Goal: Information Seeking & Learning: Learn about a topic

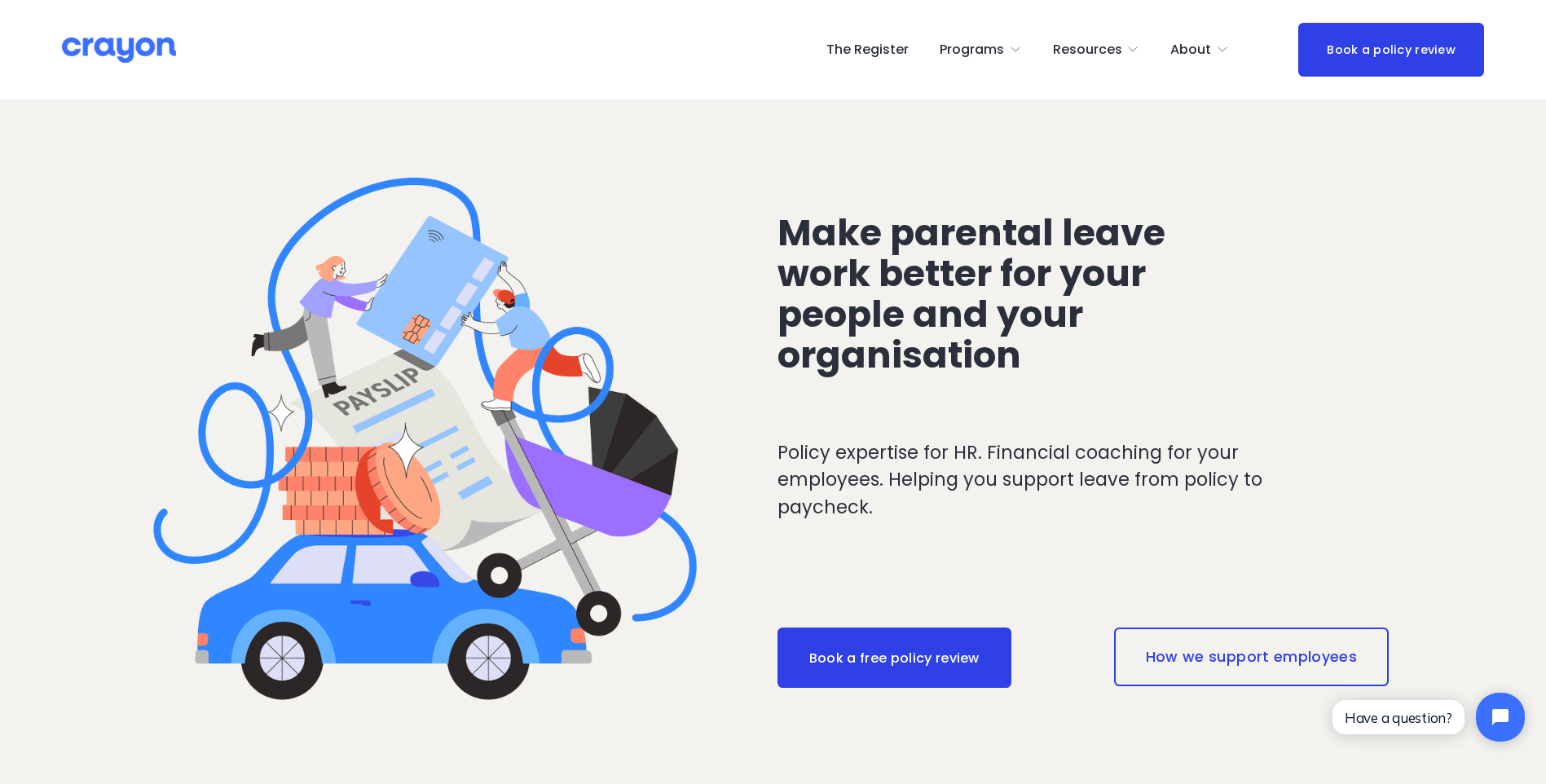
click at [0, 0] on span "Parent Hub" at bounding box center [0, 0] width 0 height 0
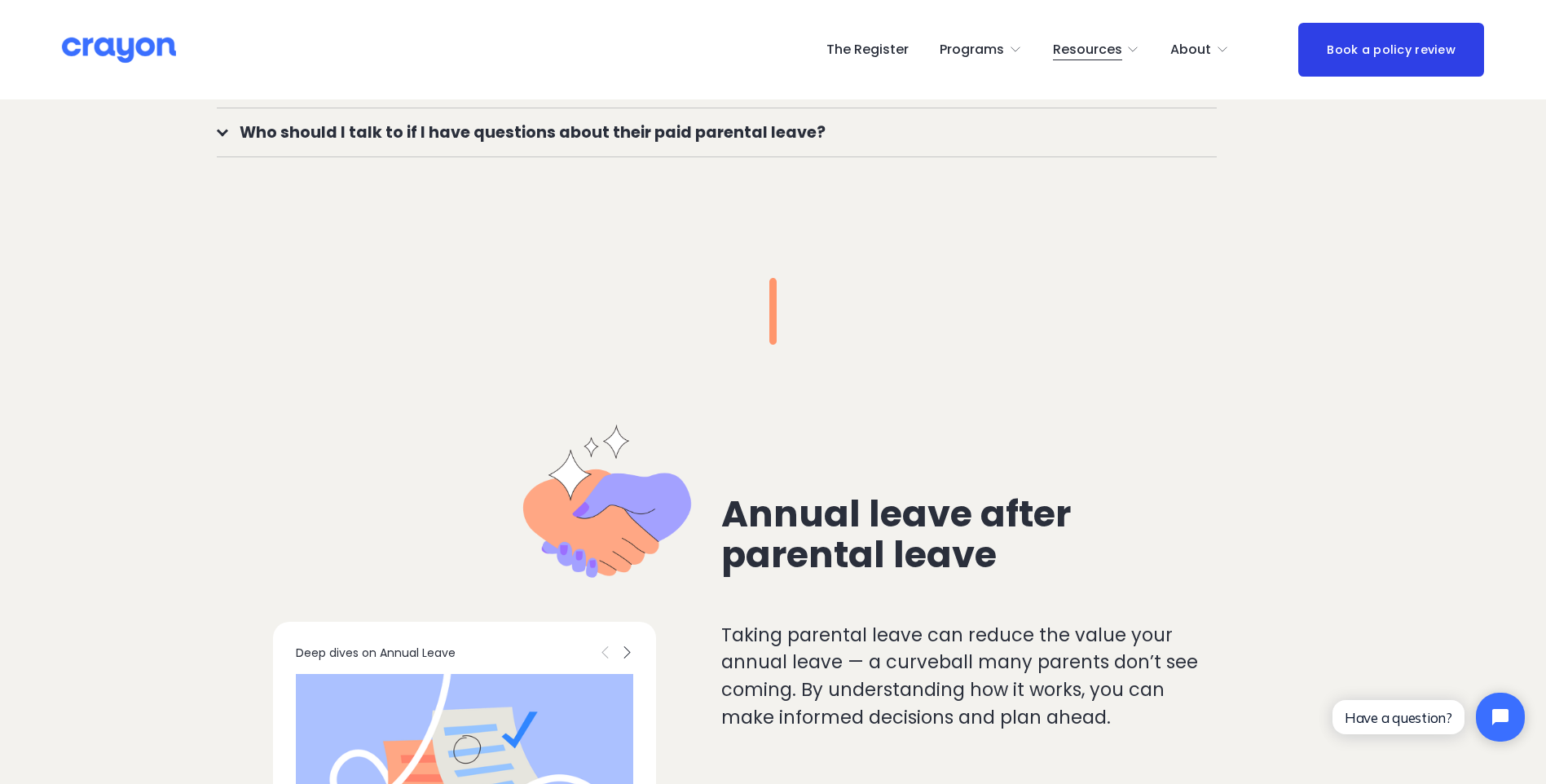
scroll to position [1466, 0]
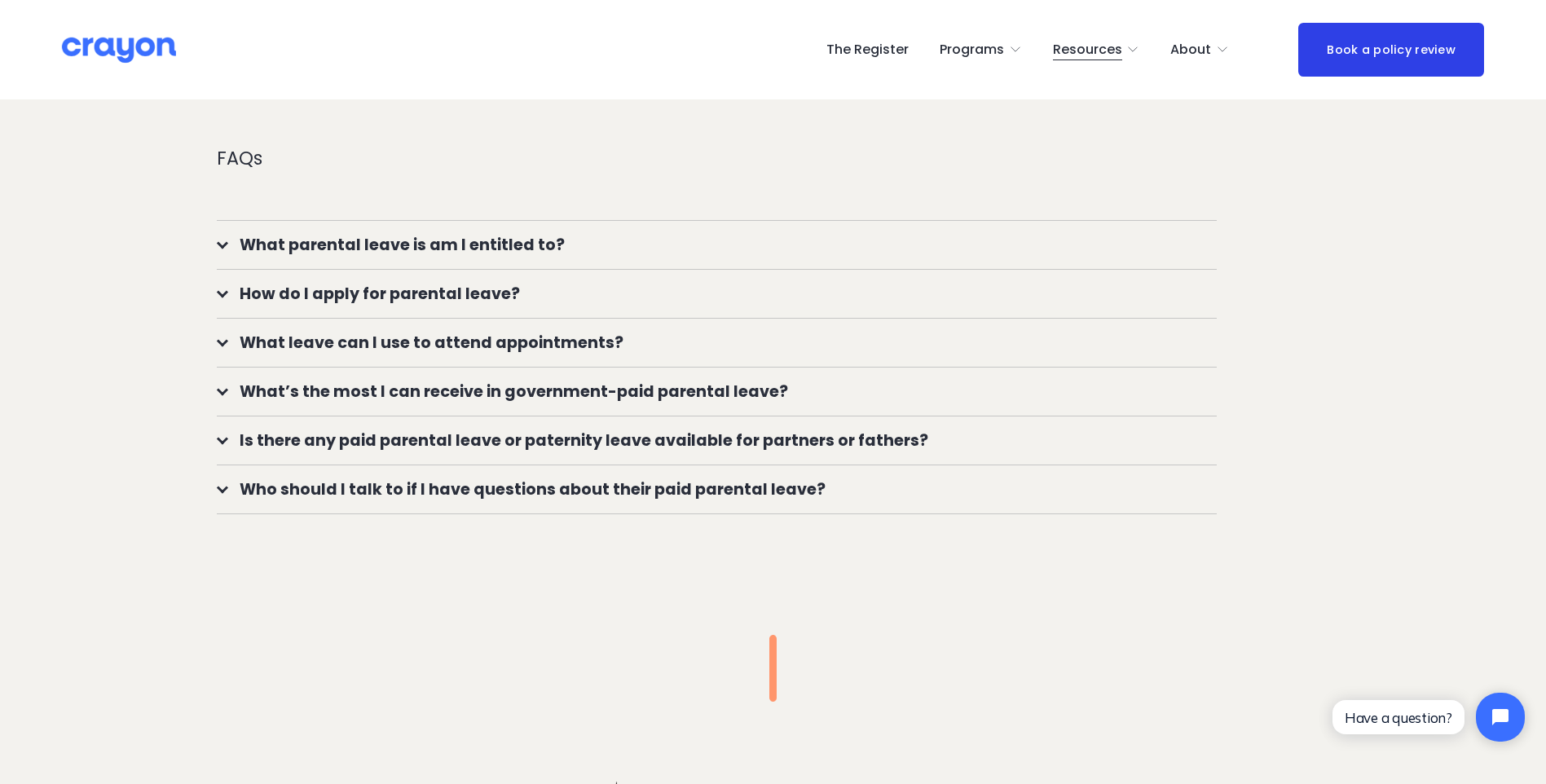
click at [0, 0] on span "Nest: Baby Prep" at bounding box center [0, 0] width 0 height 0
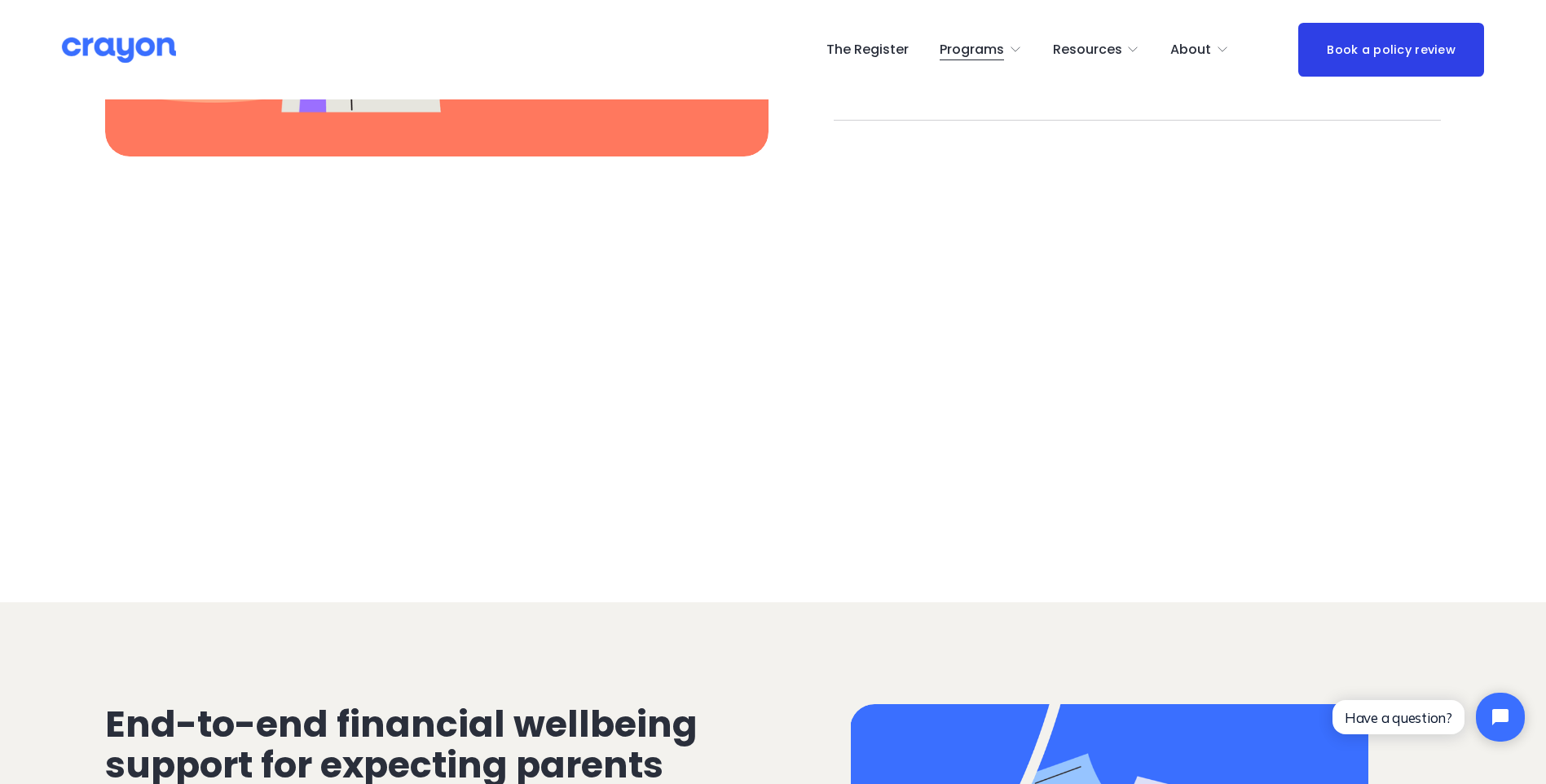
scroll to position [2437, 0]
